Goal: Register for event/course

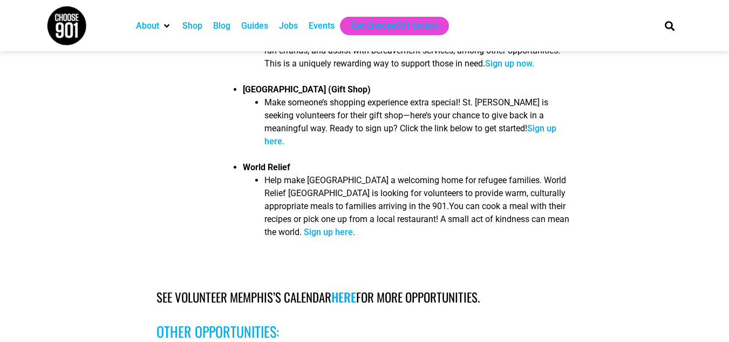
scroll to position [2052, 0]
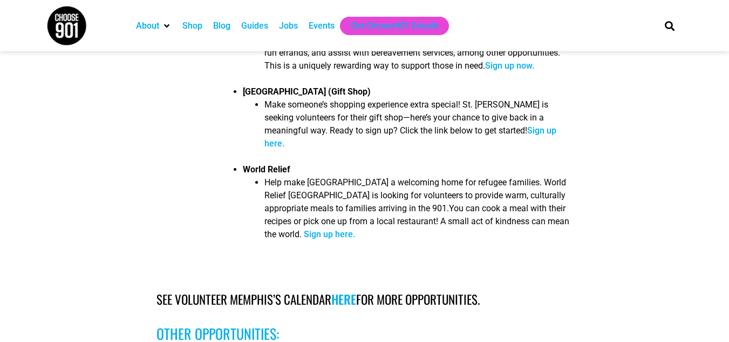
click at [341, 290] on link "here" at bounding box center [344, 299] width 25 height 18
click at [355, 229] on link "Sign up here." at bounding box center [329, 234] width 51 height 10
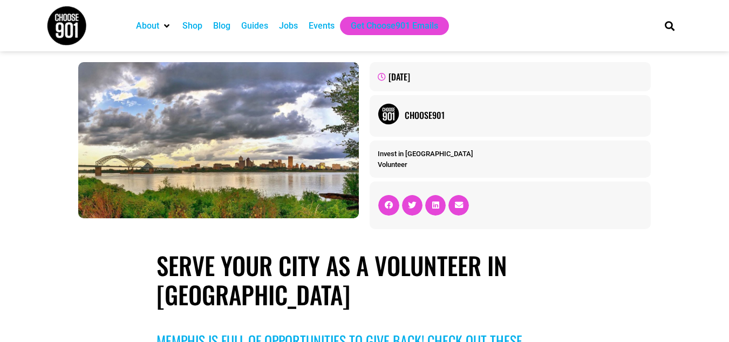
click at [326, 30] on div "Events" at bounding box center [322, 25] width 26 height 13
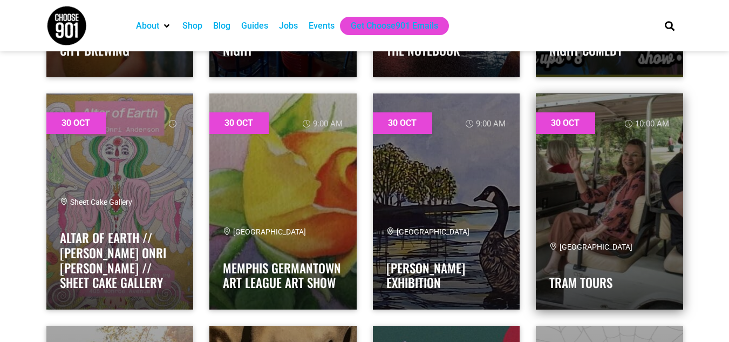
scroll to position [27995, 0]
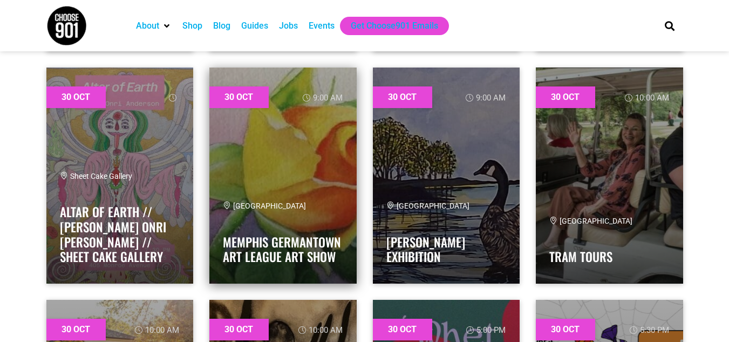
click at [306, 206] on span "[GEOGRAPHIC_DATA]" at bounding box center [264, 205] width 83 height 9
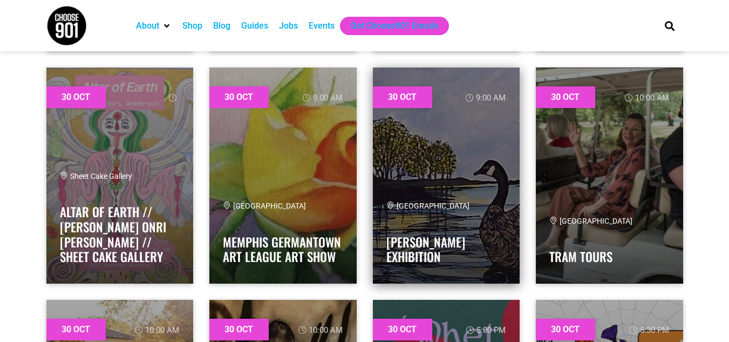
click at [395, 100] on link at bounding box center [446, 175] width 147 height 216
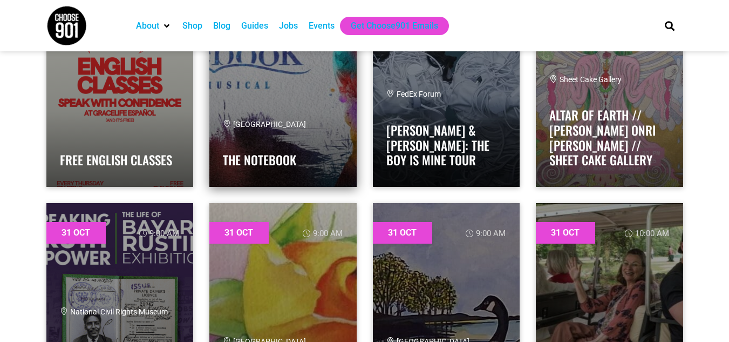
scroll to position [29021, 0]
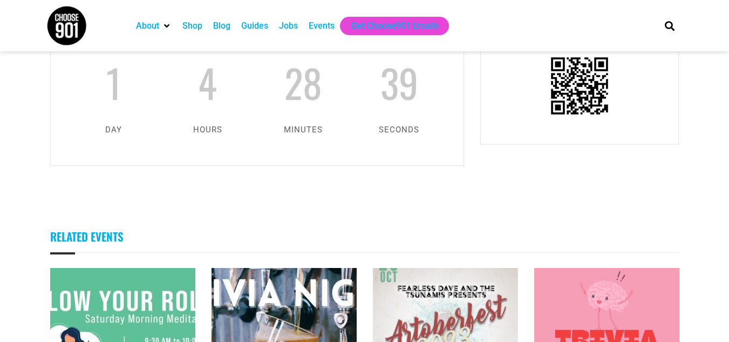
scroll to position [702, 0]
